Goal: Task Accomplishment & Management: Manage account settings

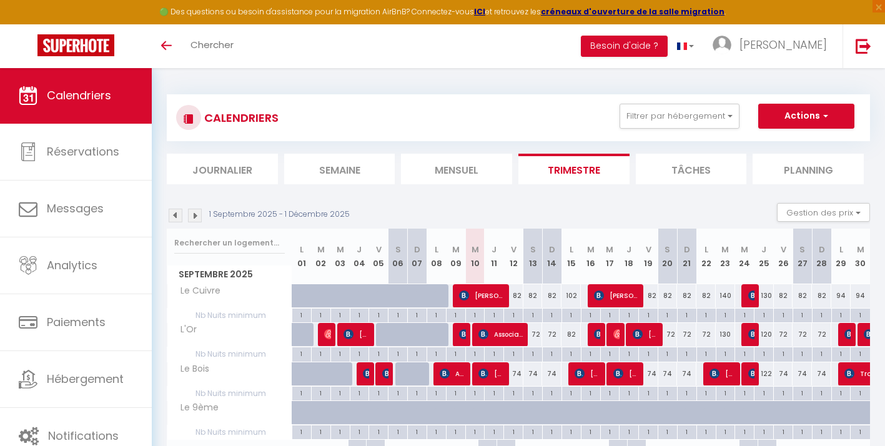
click at [497, 333] on span "Association EPISODE" at bounding box center [500, 334] width 45 height 24
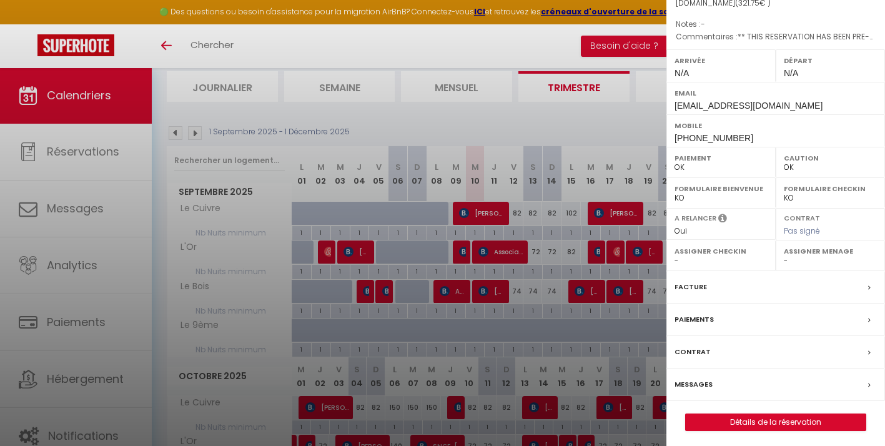
scroll to position [87, 0]
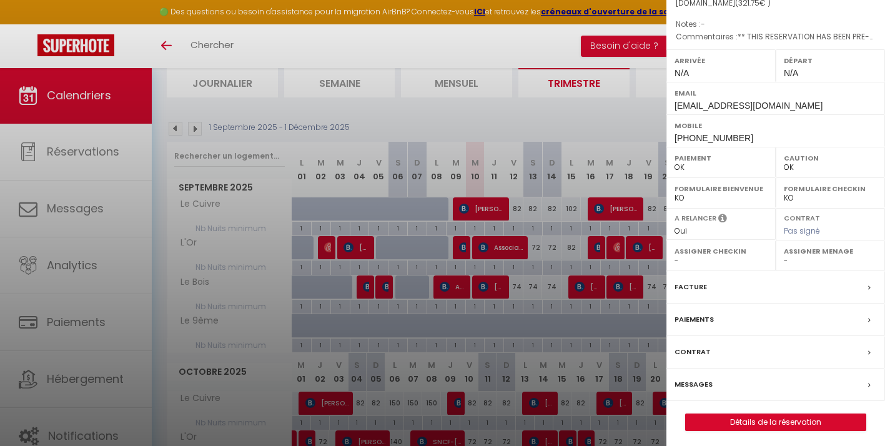
click at [693, 381] on label "Messages" at bounding box center [693, 384] width 38 height 13
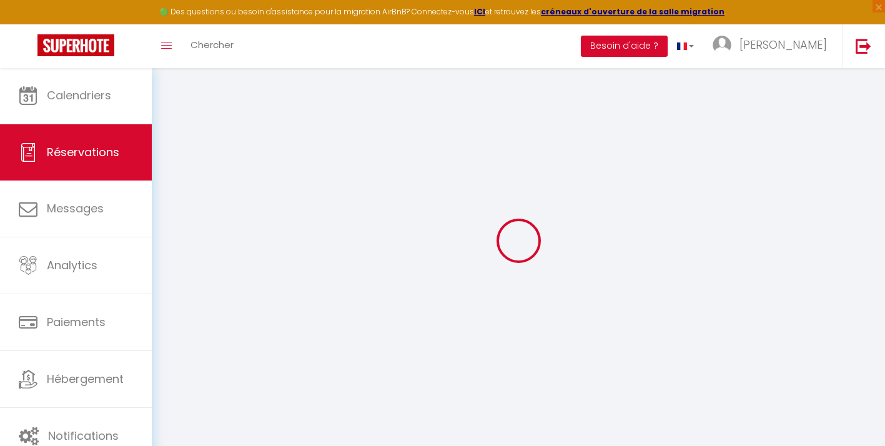
scroll to position [10, 0]
select select
checkbox input "false"
type voyageur0 "** THIS RESERVATION HAS BEEN PRE-PAID ** BOOKING NOTE : Payment charge is EUR 4…"
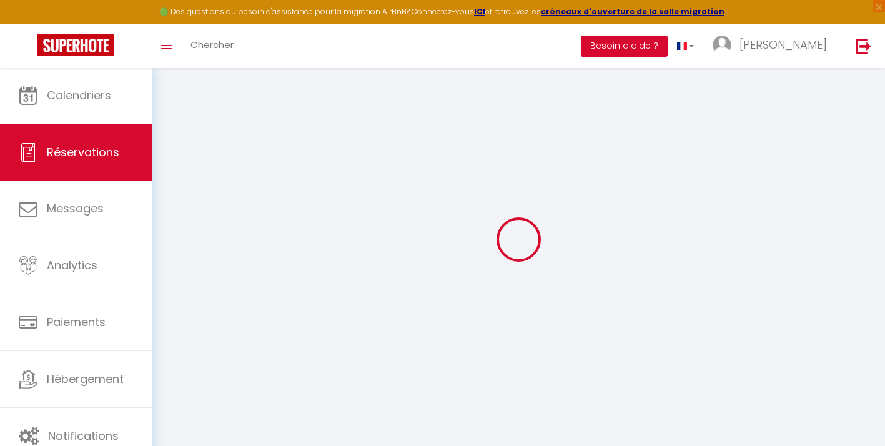
select select
checkbox input "false"
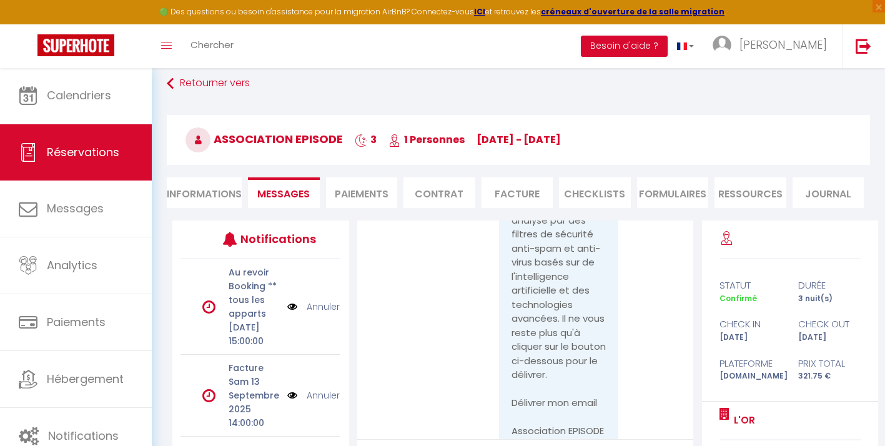
scroll to position [5219, 0]
click at [215, 190] on li "Informations" at bounding box center [204, 192] width 75 height 31
select select
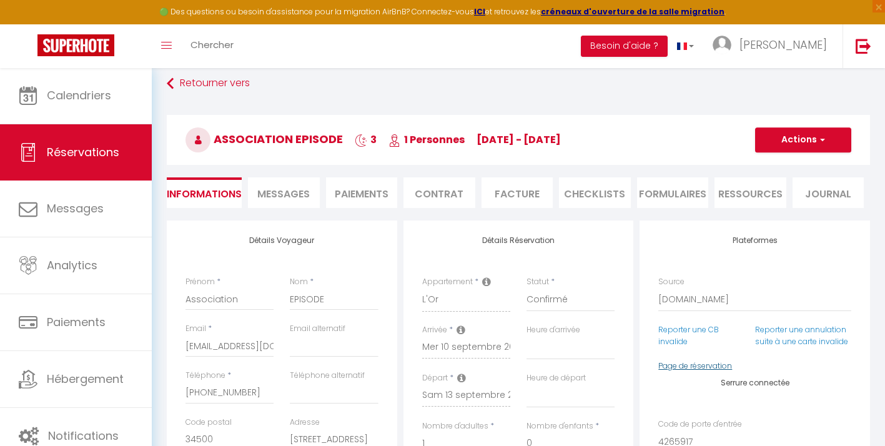
click at [686, 362] on link "Page de réservation" at bounding box center [695, 365] width 74 height 11
select select
checkbox input "false"
select select
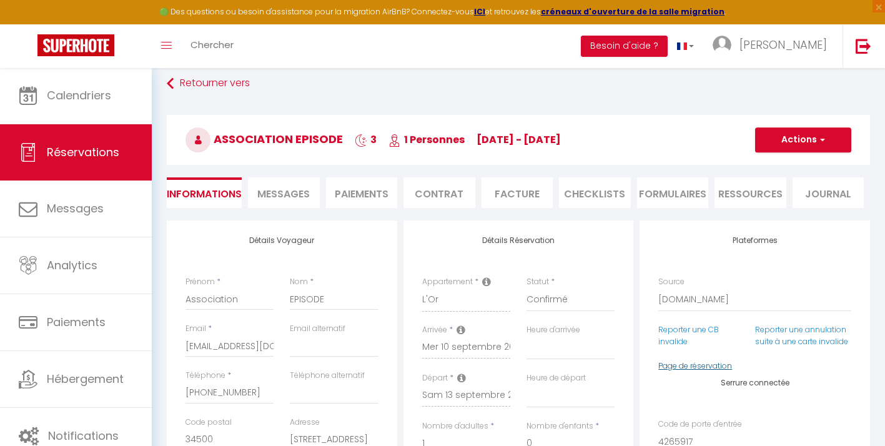
select select
checkbox input "false"
select select
checkbox input "false"
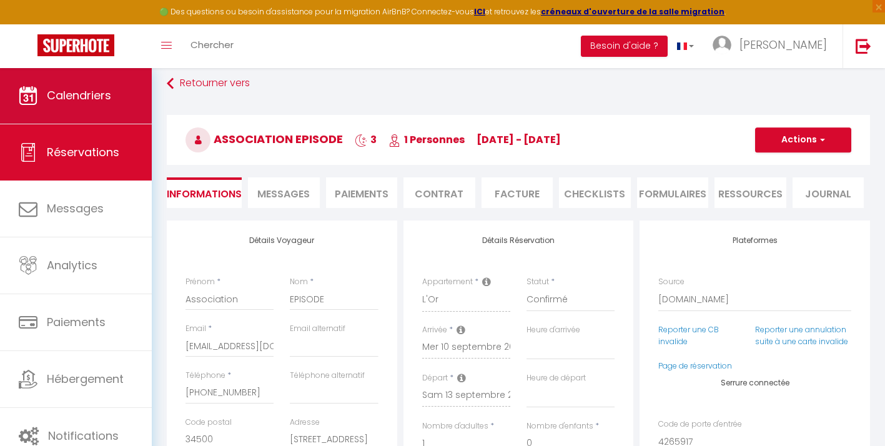
click at [82, 100] on span "Calendriers" at bounding box center [79, 95] width 64 height 16
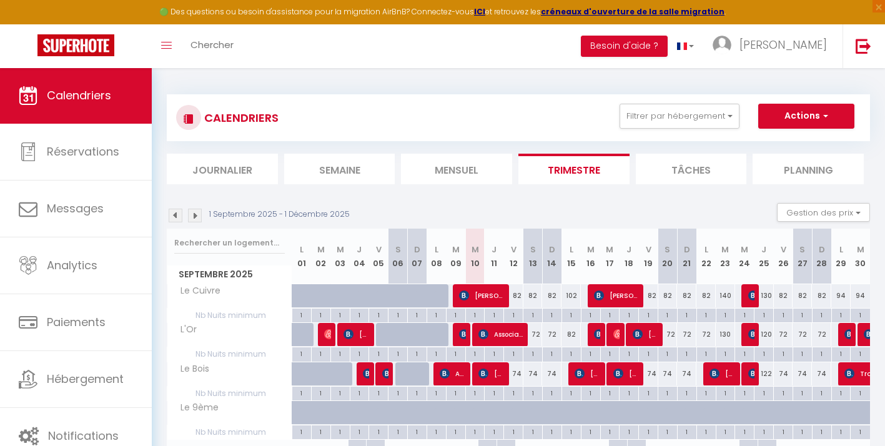
click at [497, 332] on span "Association EPISODE" at bounding box center [500, 334] width 45 height 24
select select "OK"
select select "0"
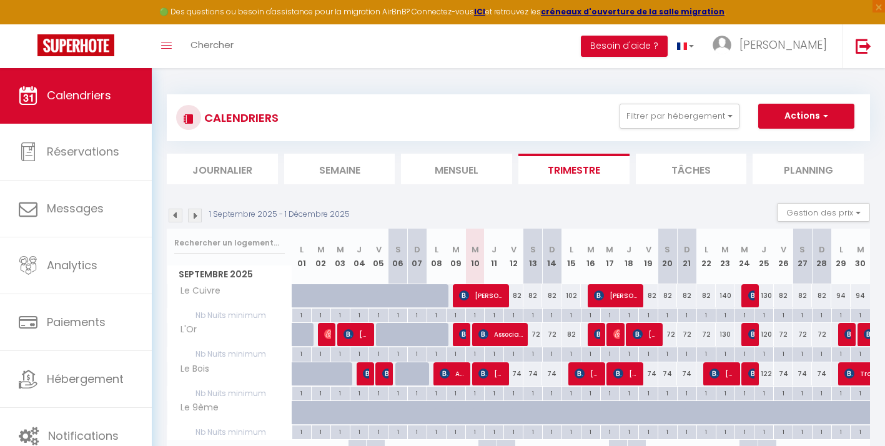
select select "1"
select select
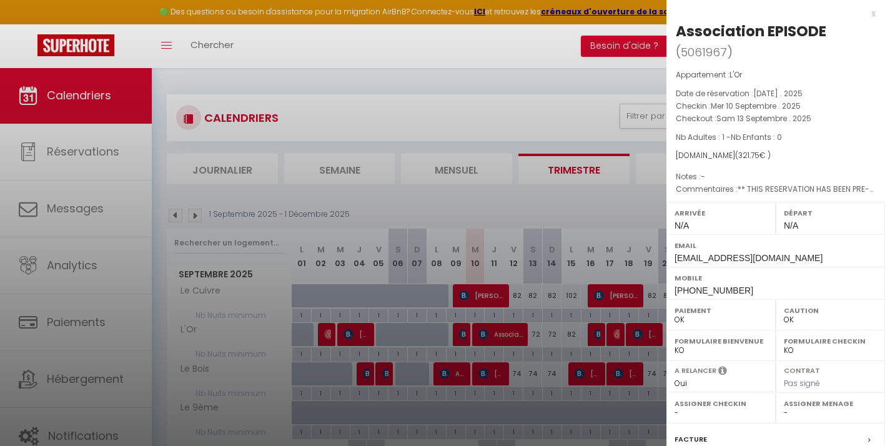
click at [480, 104] on div at bounding box center [442, 223] width 885 height 446
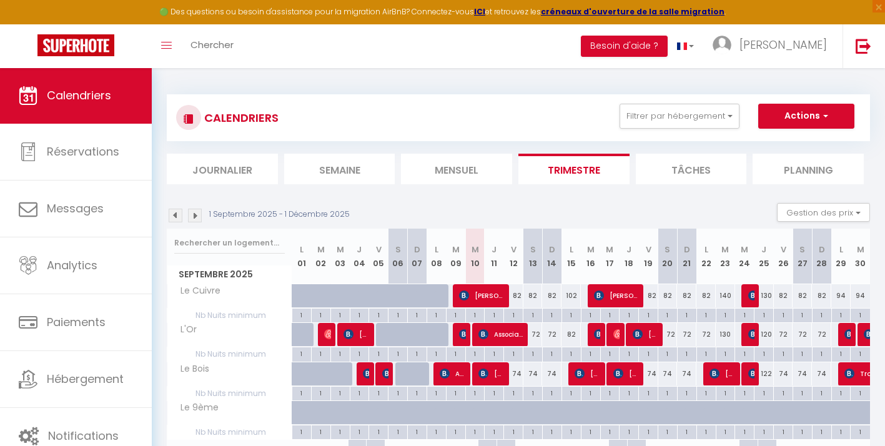
click at [488, 373] on img at bounding box center [483, 373] width 10 height 10
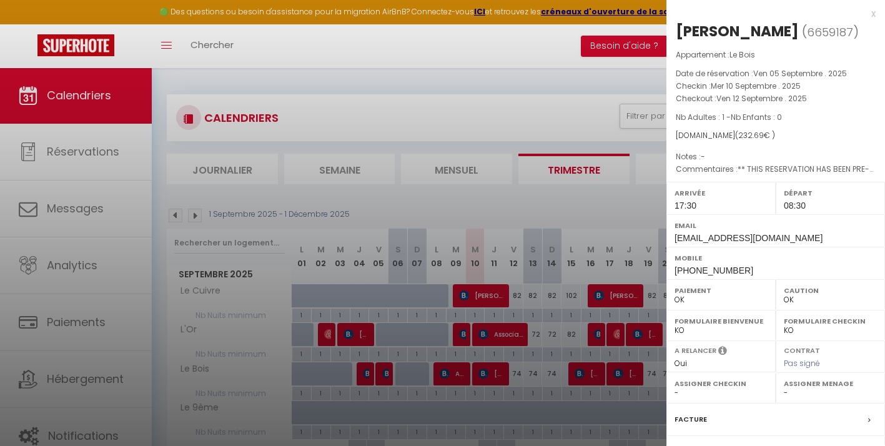
click at [561, 104] on div at bounding box center [442, 223] width 885 height 446
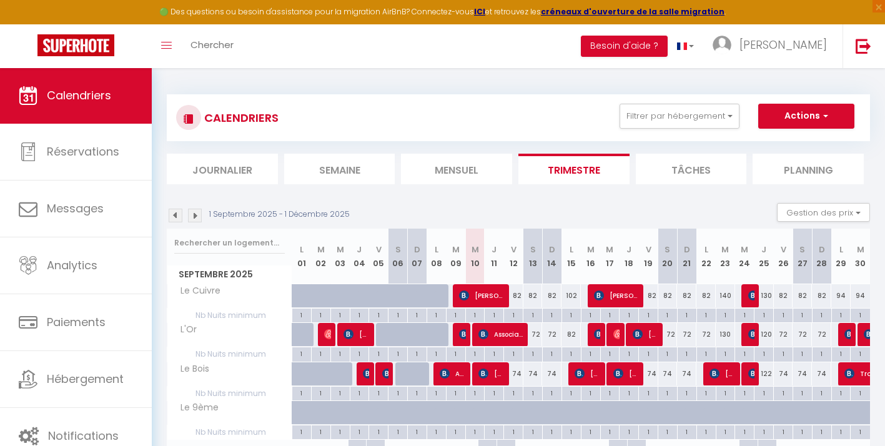
click at [516, 373] on div "74" at bounding box center [513, 373] width 19 height 23
type input "74"
type input "Ven 12 Septembre 2025"
type input "Sam 13 Septembre 2025"
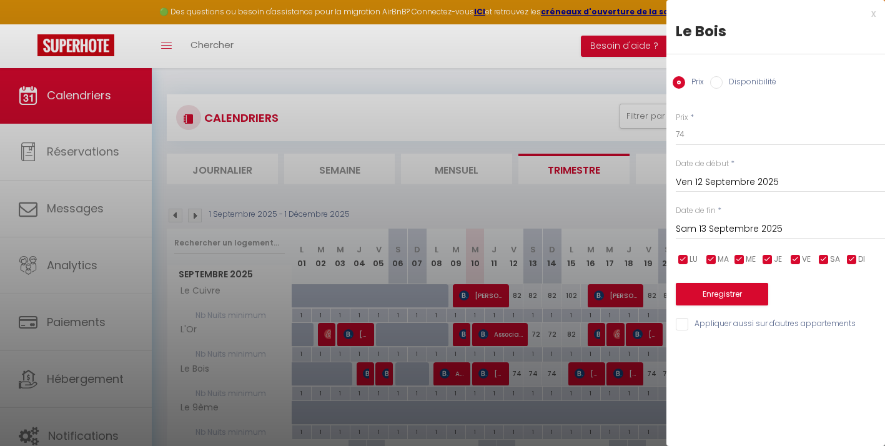
click at [476, 76] on div at bounding box center [442, 223] width 885 height 446
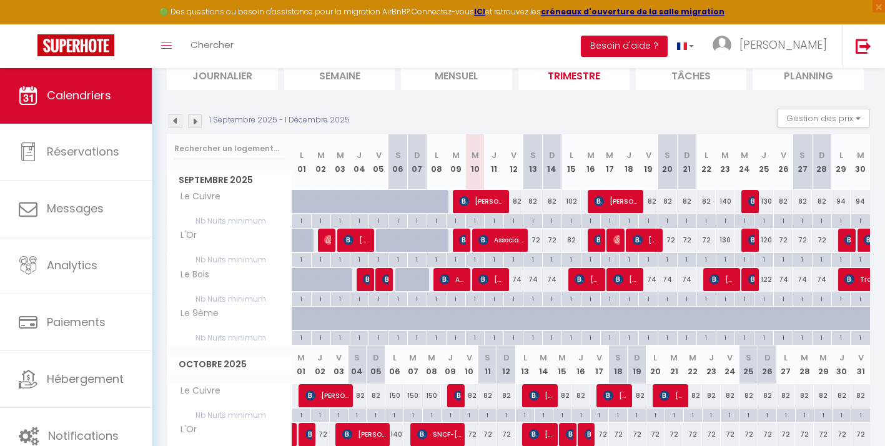
scroll to position [91, 0]
